Goal: Transaction & Acquisition: Book appointment/travel/reservation

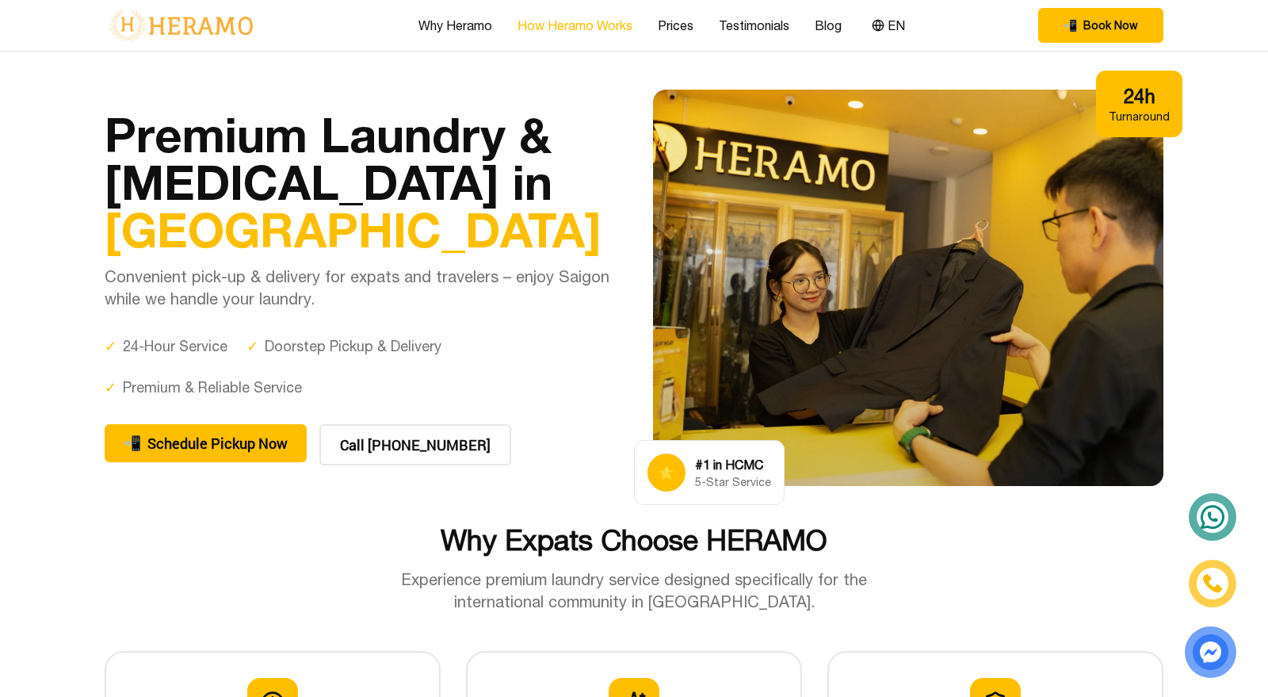
click at [549, 29] on link "How Heramo Works" at bounding box center [575, 25] width 115 height 19
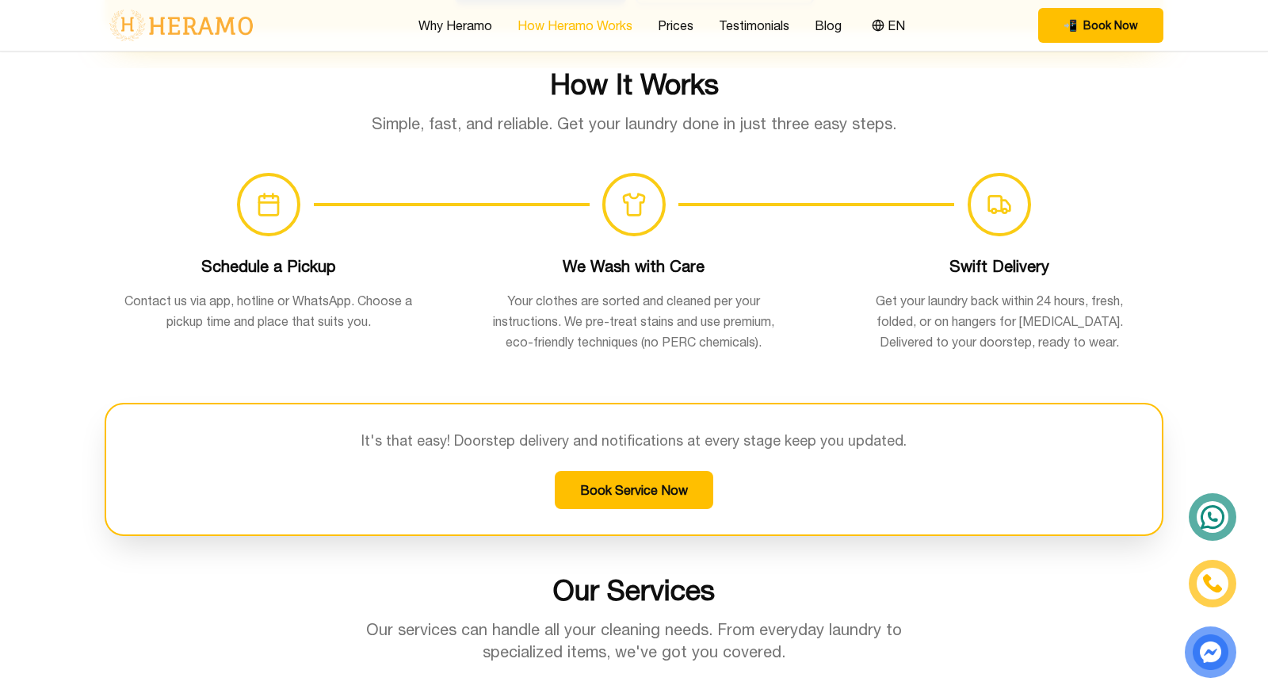
scroll to position [1034, 0]
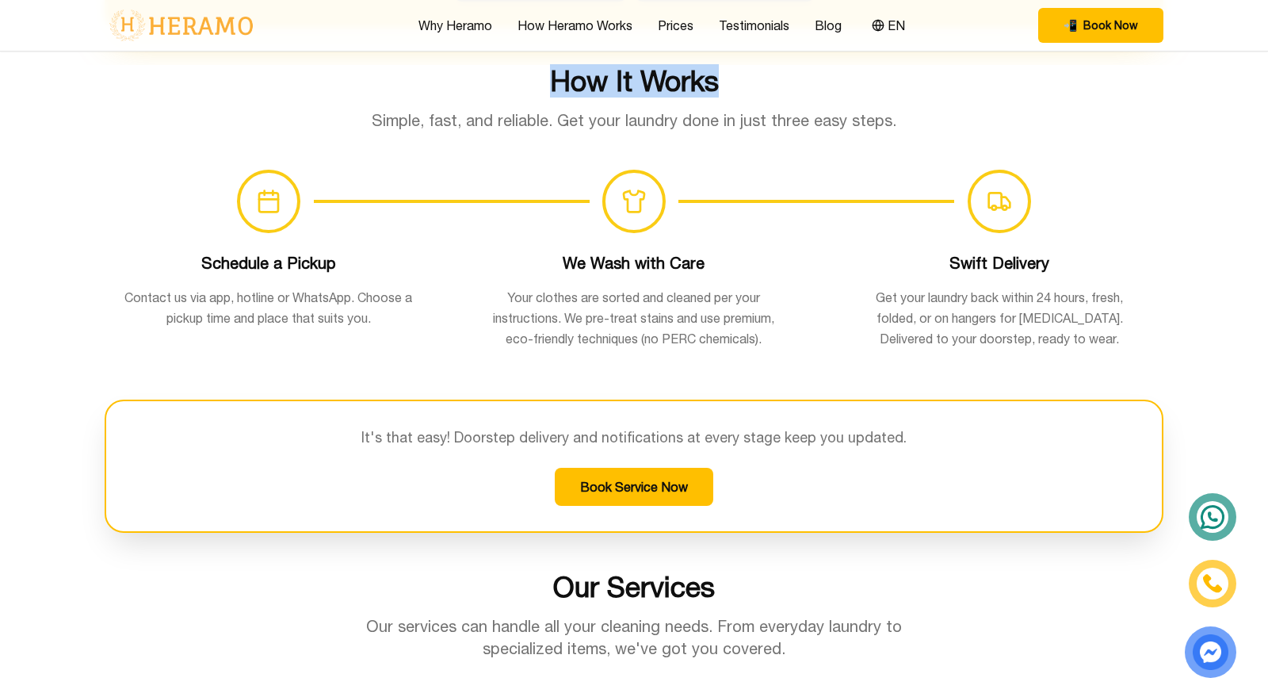
drag, startPoint x: 732, startPoint y: 82, endPoint x: 489, endPoint y: 86, distance: 243.3
click at [489, 86] on h2 "How It Works" at bounding box center [634, 81] width 1059 height 32
click at [635, 81] on h2 "How It Works" at bounding box center [634, 81] width 1059 height 32
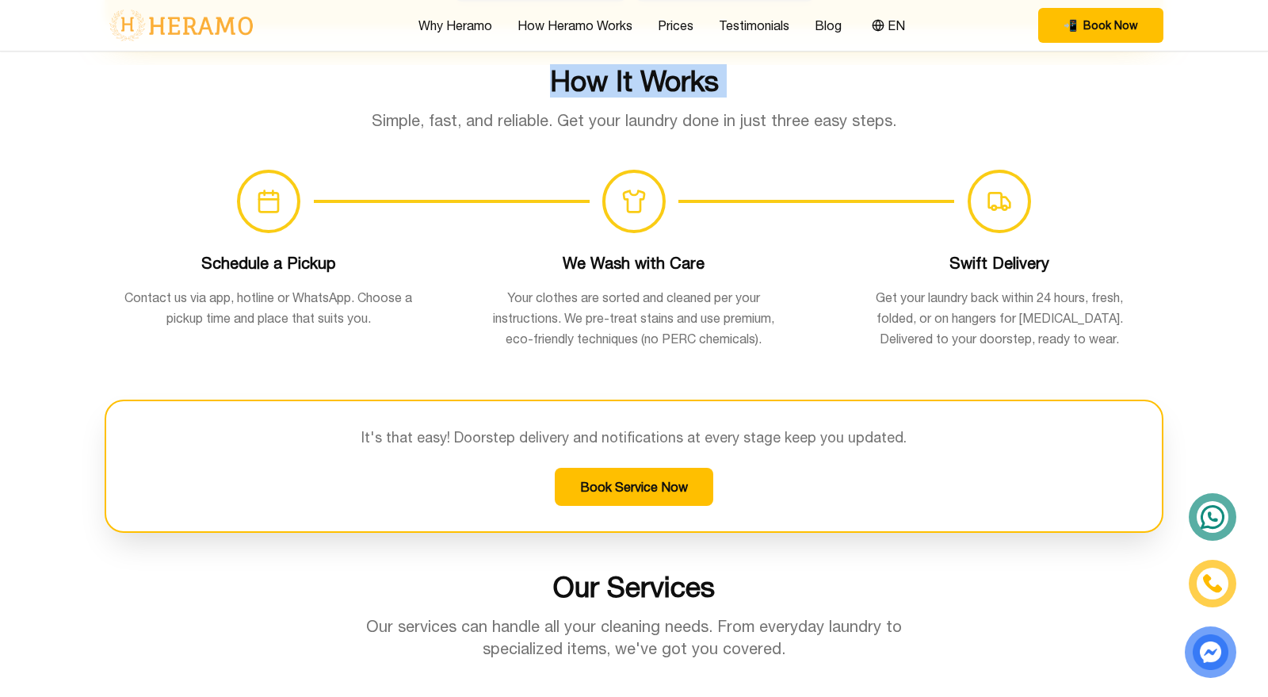
click at [635, 81] on h2 "How It Works" at bounding box center [634, 81] width 1059 height 32
copy h2 "How It Works"
click at [697, 15] on div "Why Heramo How Heramo Works Prices Testimonials Blog EN" at bounding box center [663, 25] width 491 height 21
click at [686, 26] on link "Prices" at bounding box center [676, 25] width 36 height 19
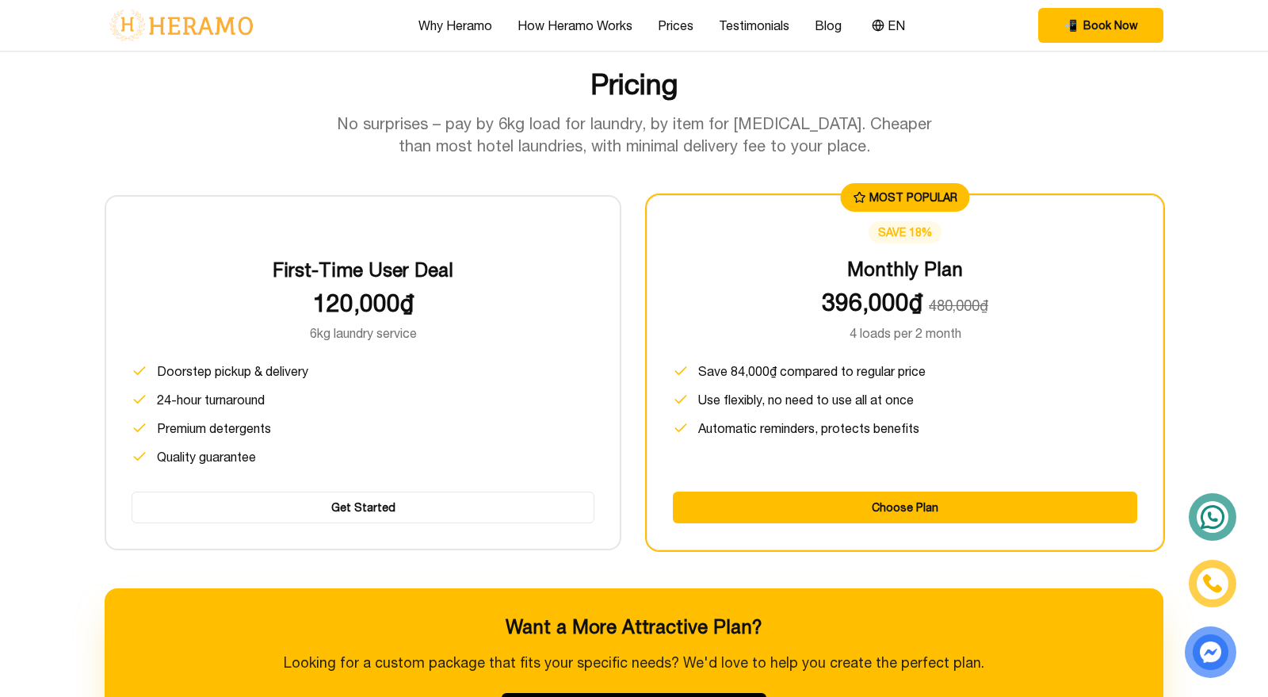
scroll to position [1980, 0]
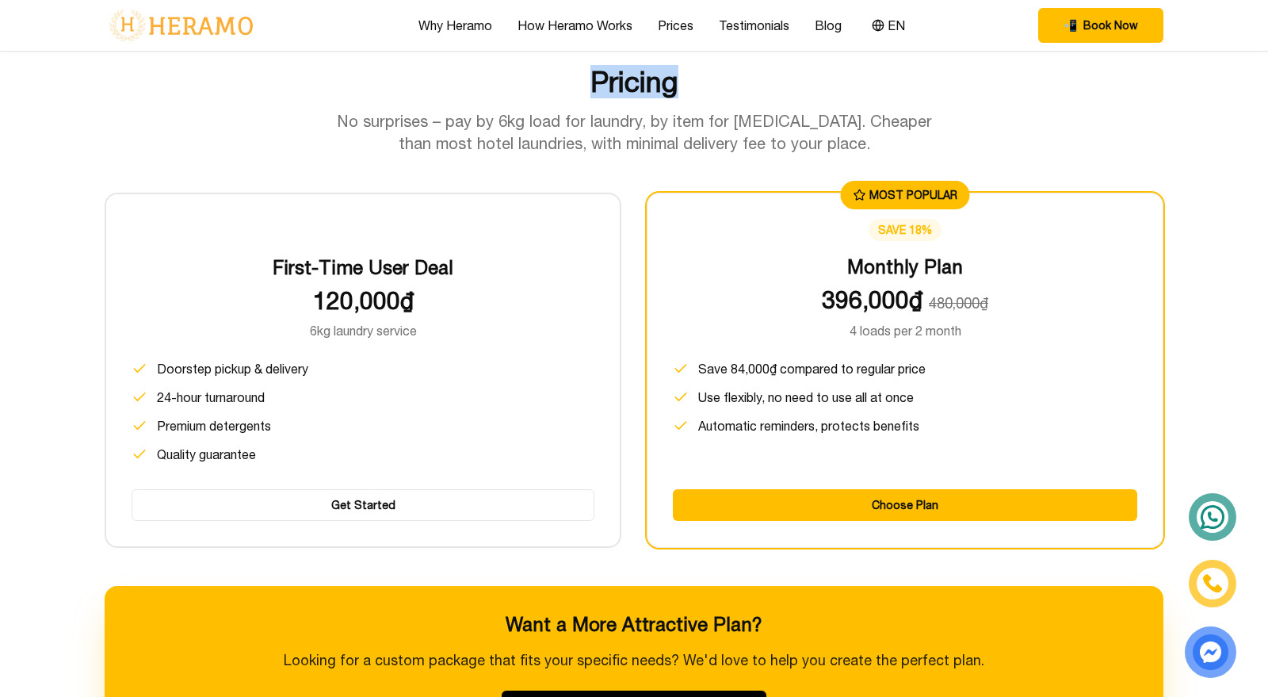
drag, startPoint x: 700, startPoint y: 87, endPoint x: 576, endPoint y: 86, distance: 123.6
click at [576, 86] on h2 "Pricing" at bounding box center [634, 82] width 1059 height 32
click at [598, 78] on h2 "Pricing" at bounding box center [634, 82] width 1059 height 32
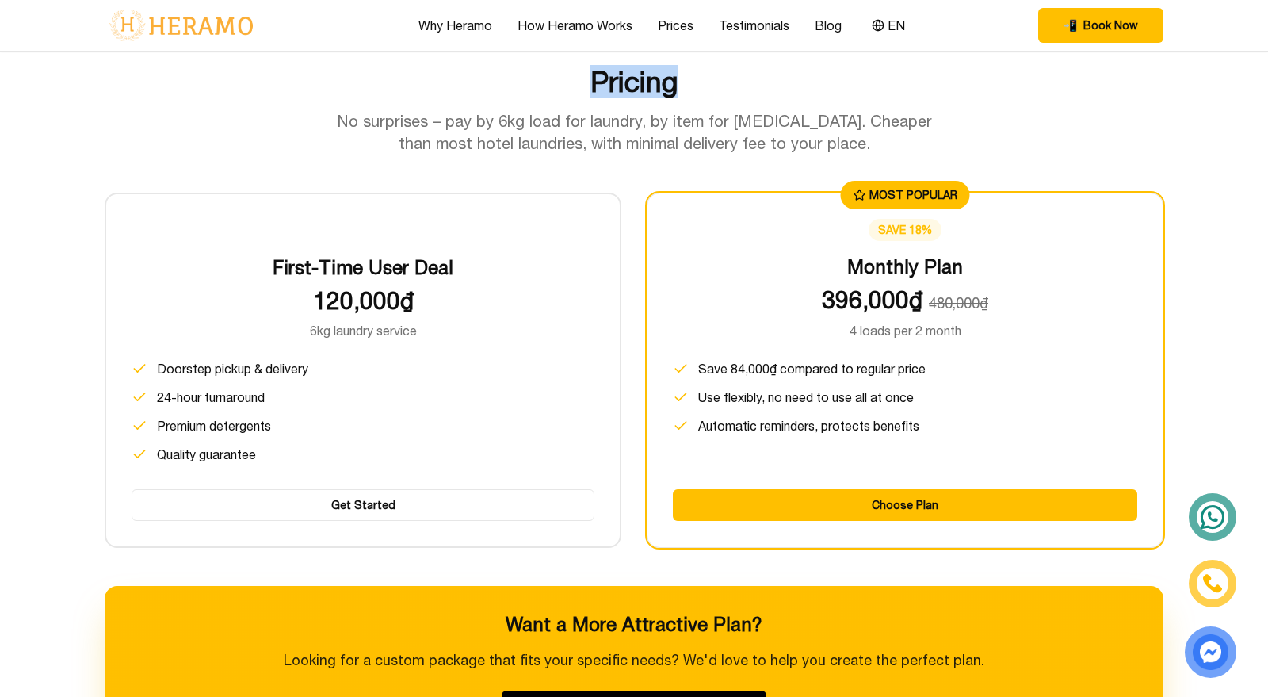
copy h2 "Pricing"
click at [751, 21] on link "Testimonials" at bounding box center [754, 25] width 71 height 19
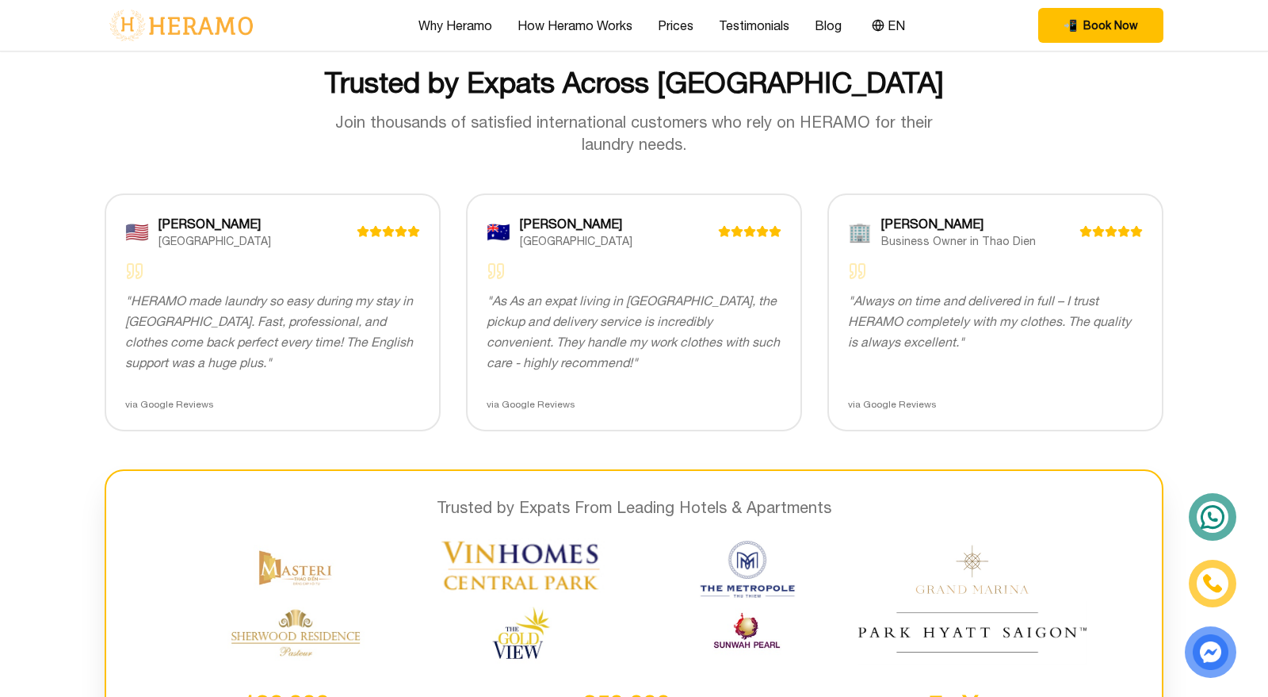
scroll to position [3054, 0]
click at [741, 21] on link "Testimonials" at bounding box center [754, 25] width 71 height 19
click at [672, 21] on link "Prices" at bounding box center [676, 25] width 36 height 19
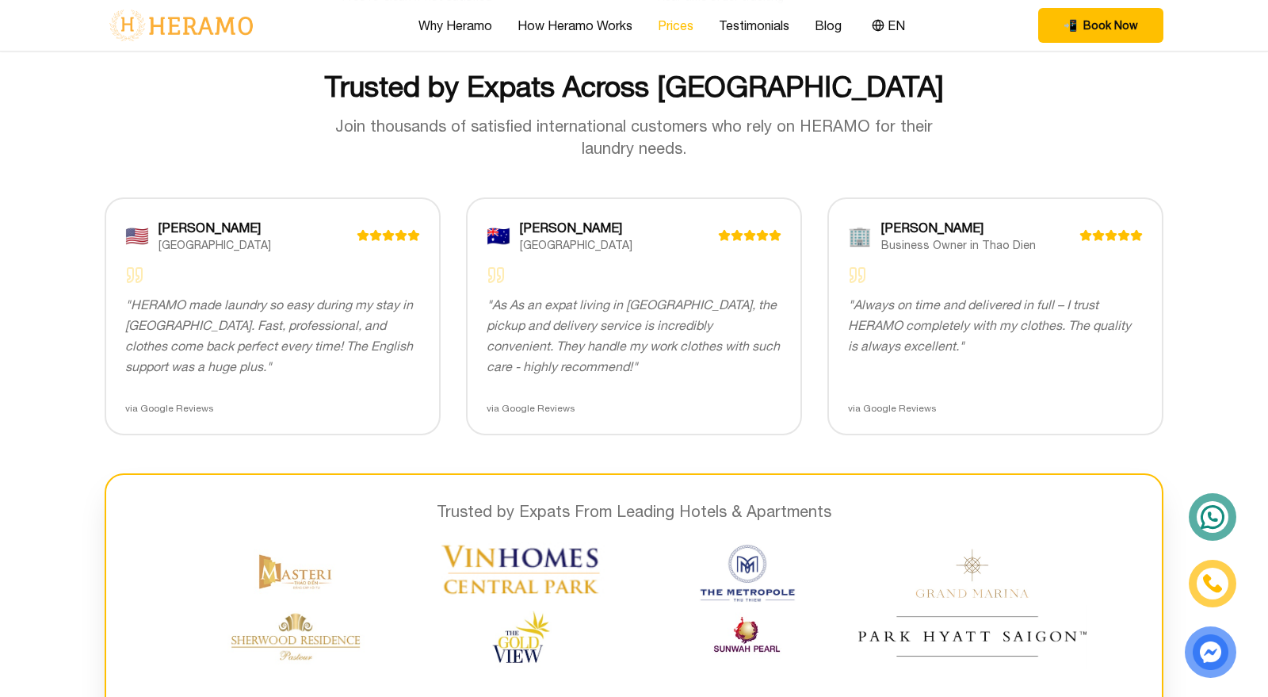
click at [672, 21] on link "Prices" at bounding box center [676, 25] width 36 height 19
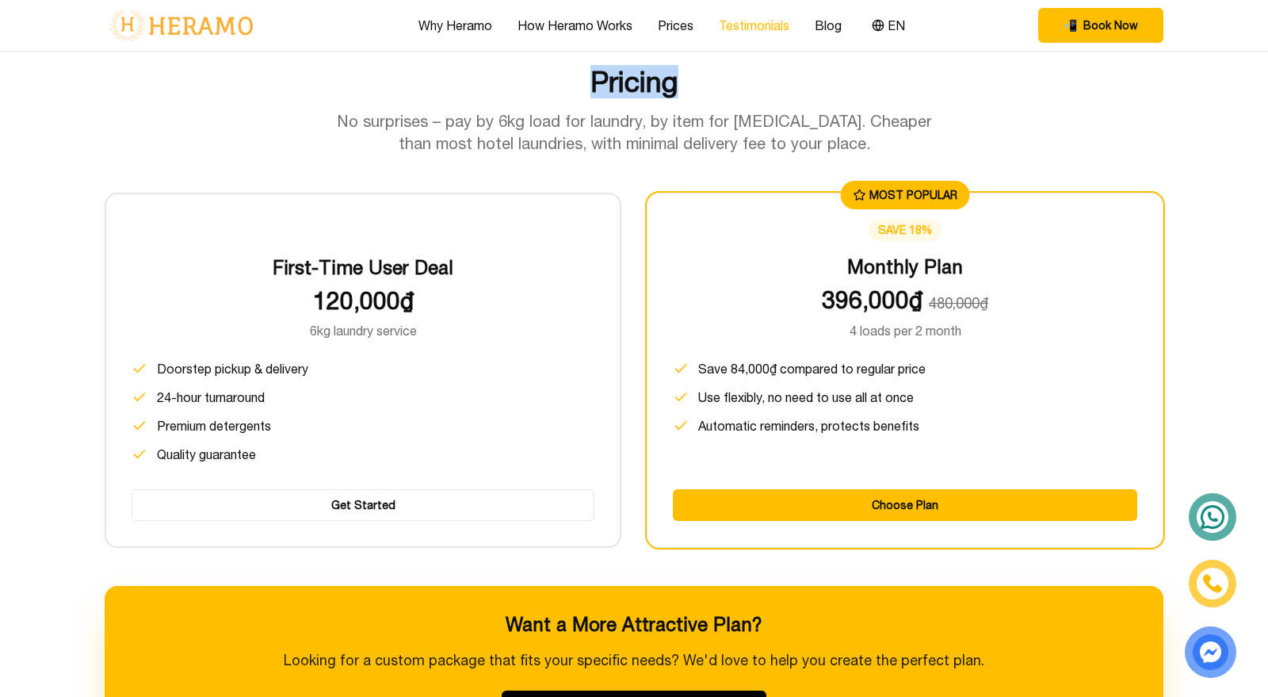
click at [733, 25] on link "Testimonials" at bounding box center [754, 25] width 71 height 19
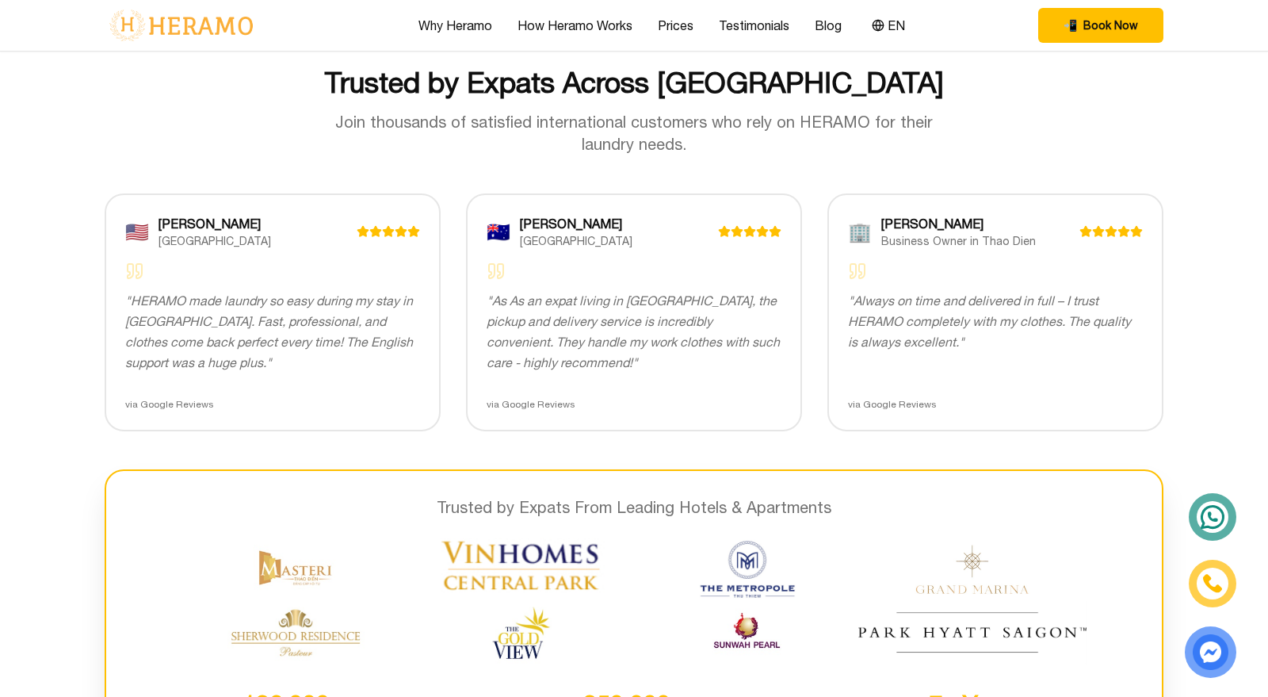
scroll to position [3054, 0]
click at [655, 126] on p "Join thousands of satisfied international customers who rely on HERAMO for thei…" at bounding box center [634, 132] width 609 height 44
copy p "customers"
click at [850, 21] on div "Why Heramo How Heramo Works Prices Testimonials Blog EN" at bounding box center [663, 25] width 491 height 21
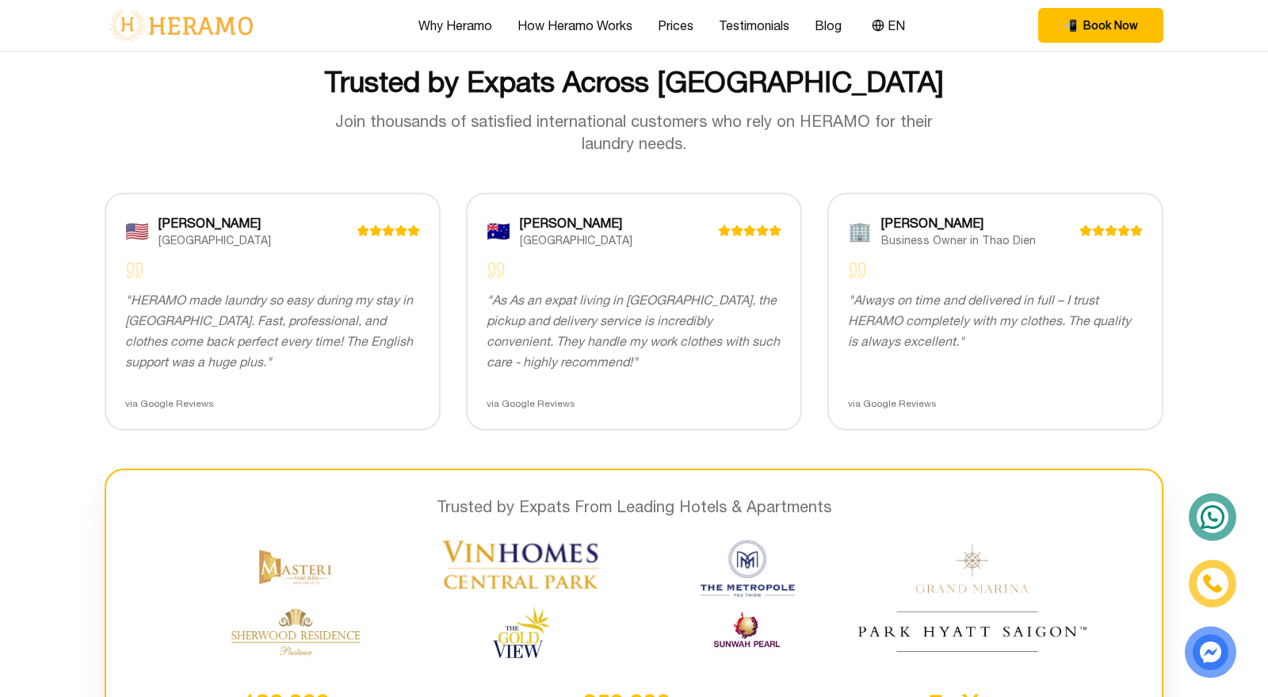
click at [850, 21] on div "Why Heramo How Heramo Works Prices Testimonials Blog EN" at bounding box center [663, 25] width 491 height 21
click at [835, 26] on link "Blog" at bounding box center [828, 25] width 27 height 19
click at [1109, 13] on button "📲 Book Now" at bounding box center [1100, 25] width 125 height 35
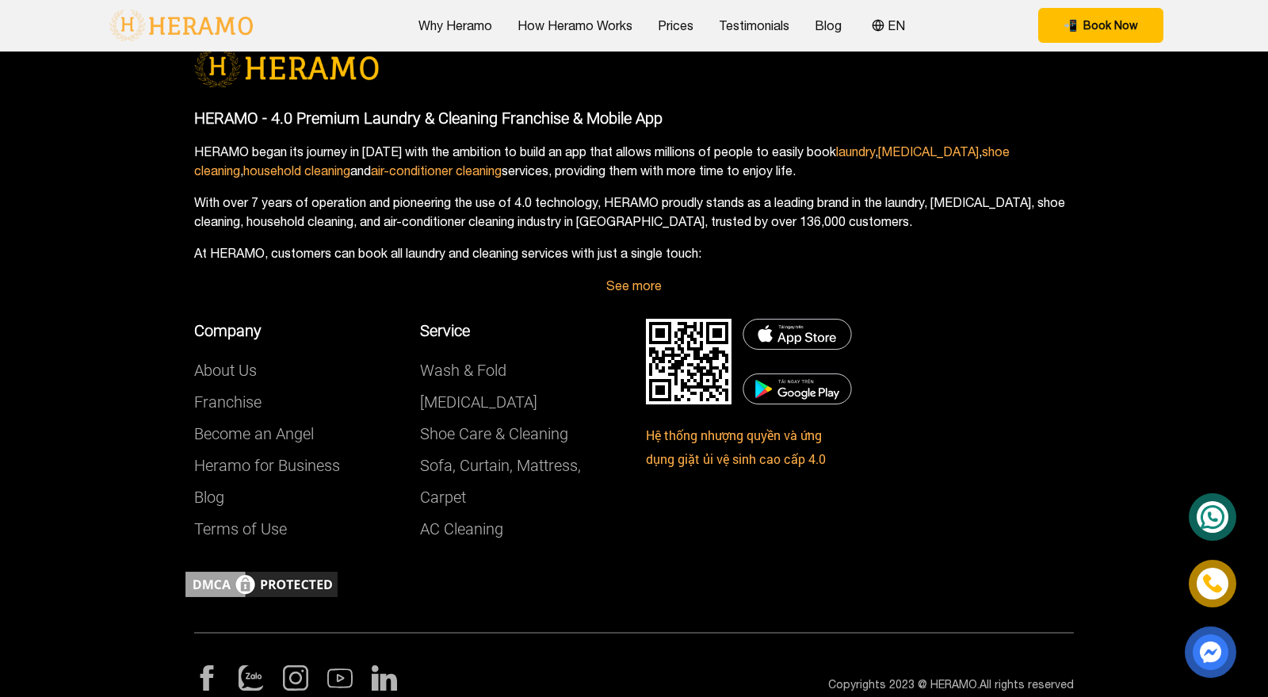
scroll to position [6091, 0]
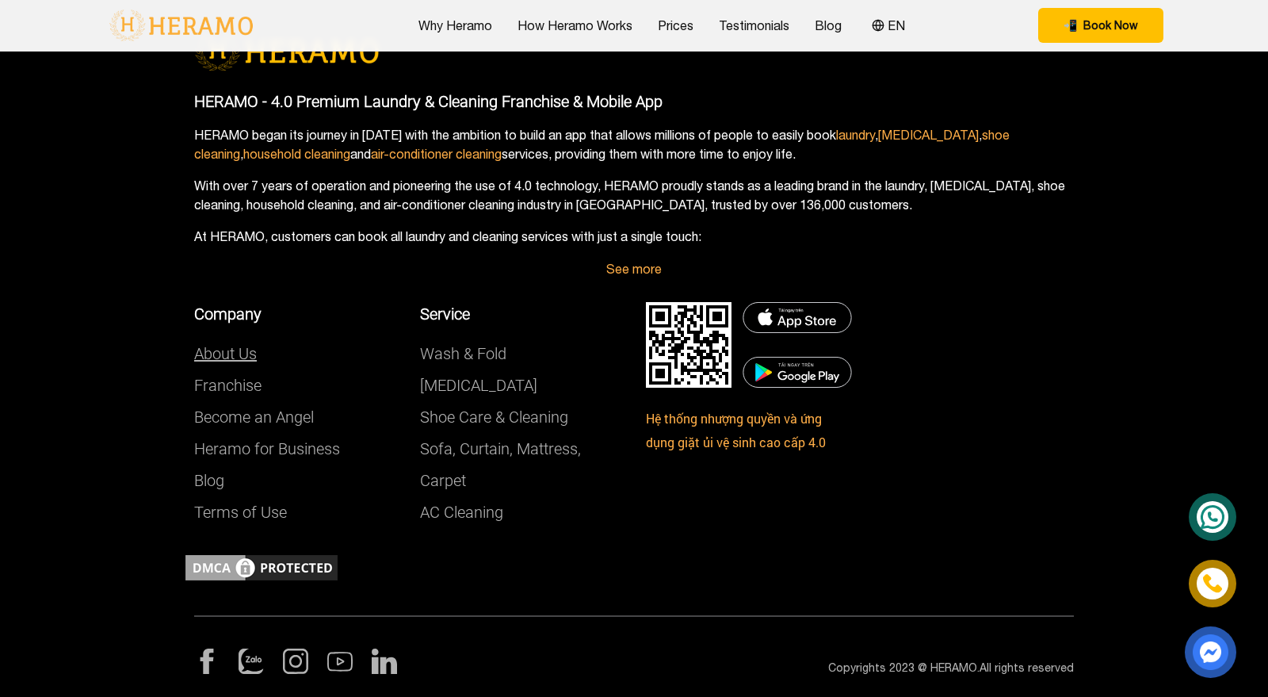
click at [212, 344] on link "About Us" at bounding box center [225, 353] width 63 height 19
click at [238, 376] on link "Franchise" at bounding box center [227, 385] width 67 height 19
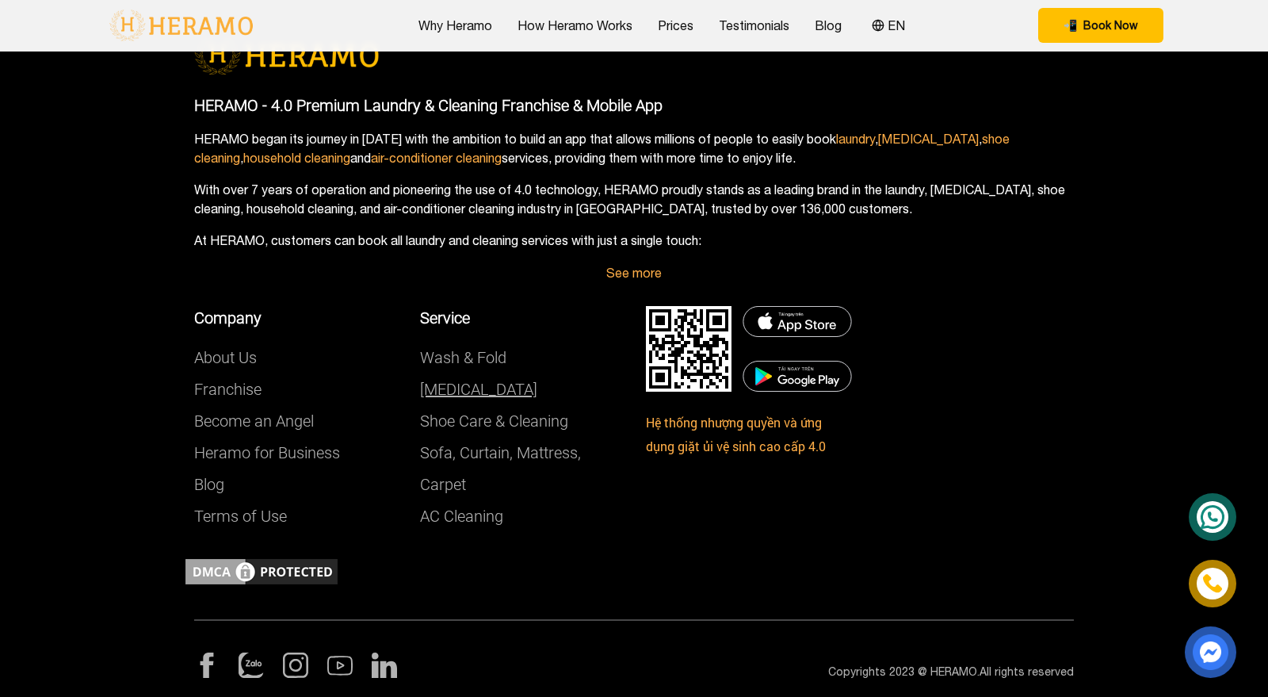
scroll to position [6084, 0]
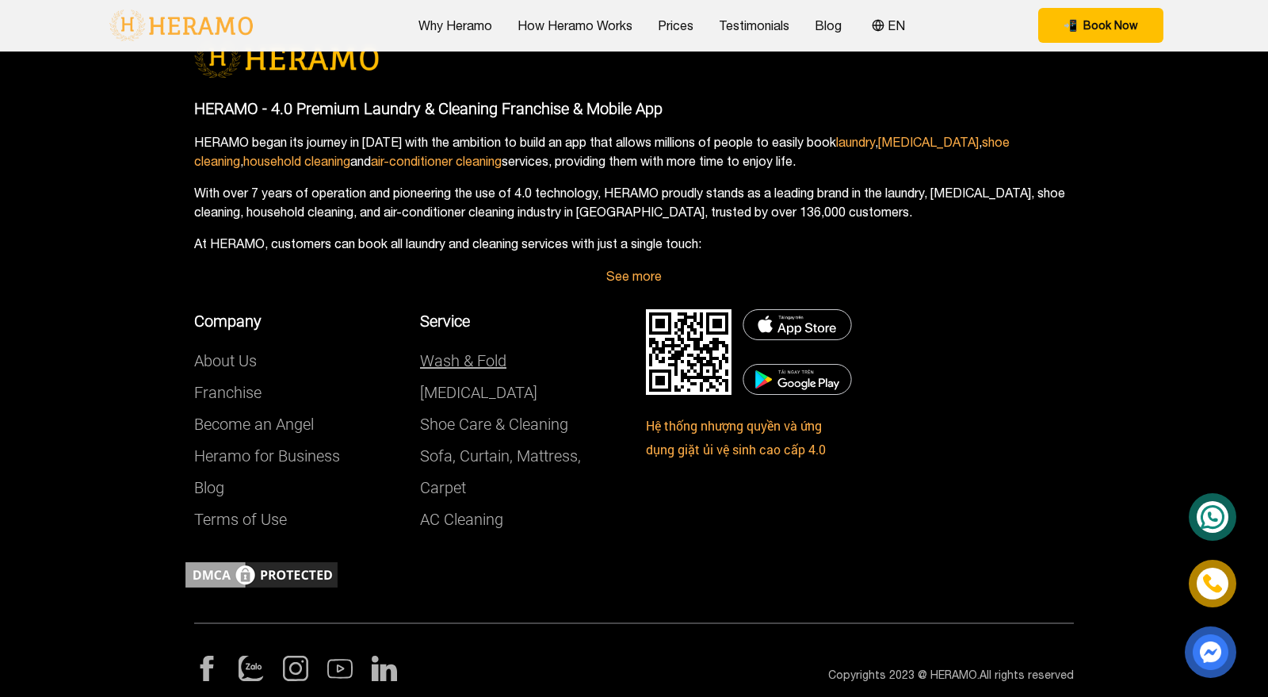
click at [476, 351] on link "Wash & Fold" at bounding box center [463, 360] width 86 height 19
click at [439, 459] on link "Sofa, Curtain, Mattress, Carpet" at bounding box center [500, 471] width 161 height 51
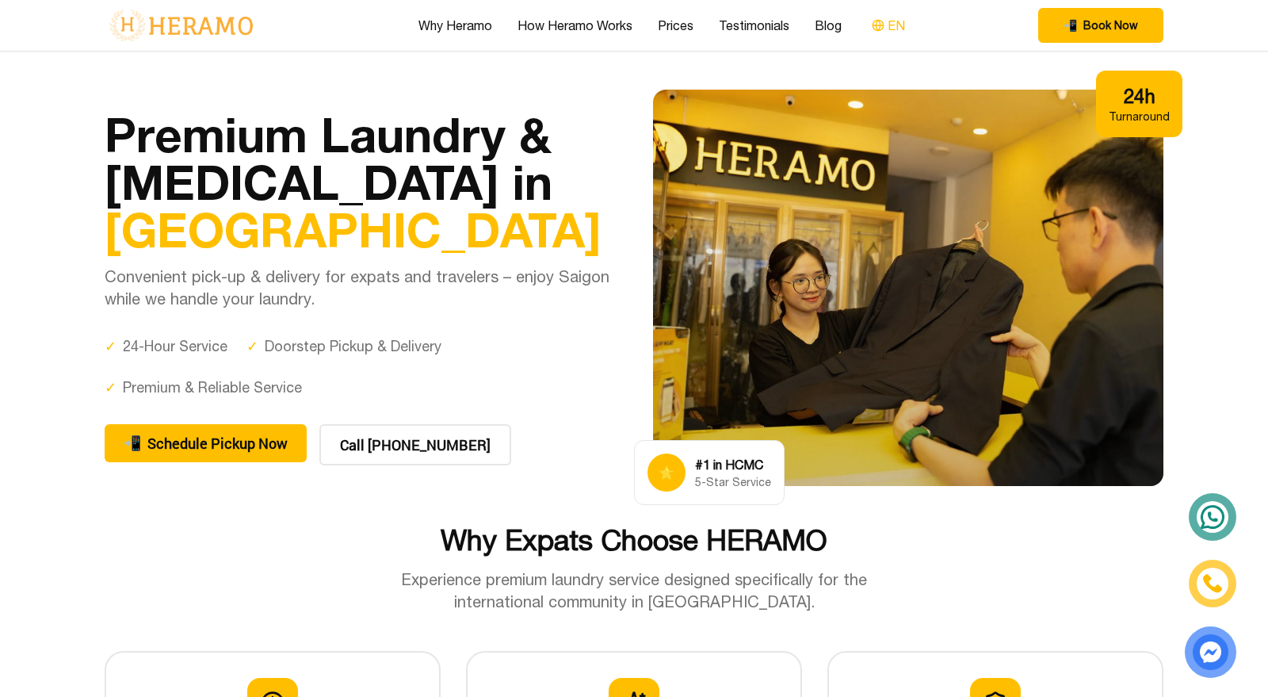
click at [891, 25] on button "EN" at bounding box center [888, 25] width 43 height 21
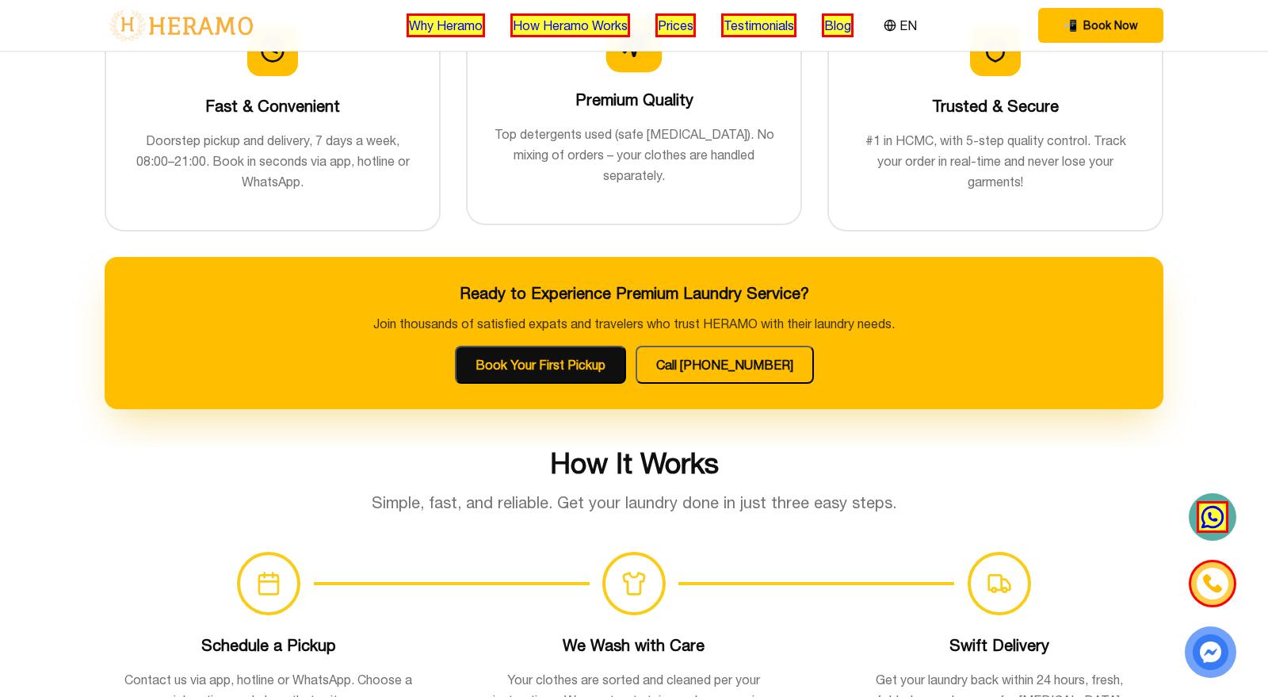
scroll to position [655, 0]
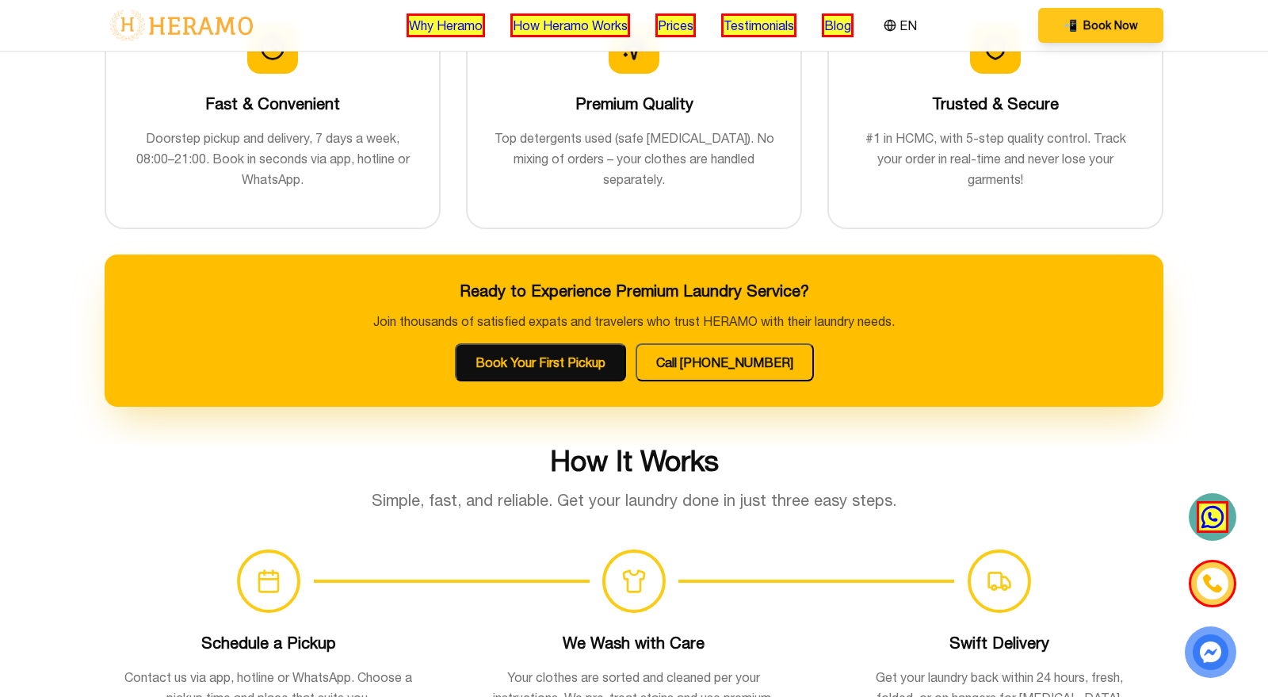
click at [1086, 25] on span "Book Now" at bounding box center [1110, 25] width 55 height 16
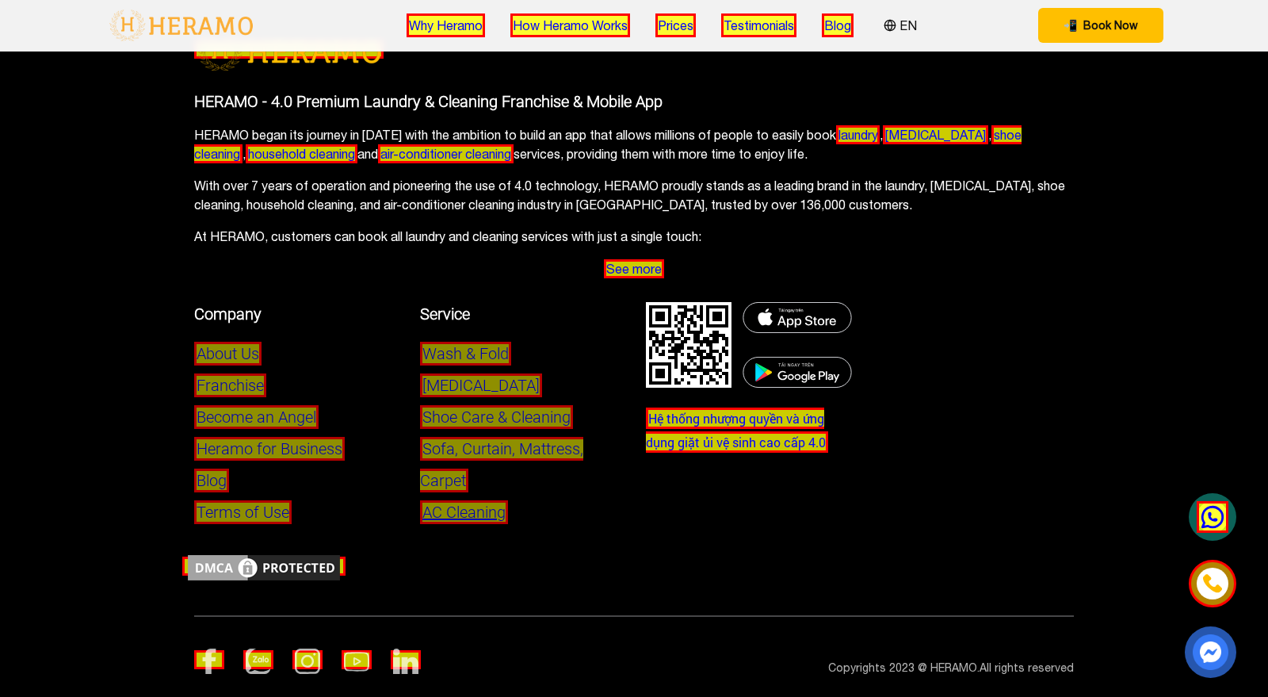
scroll to position [6084, 0]
